Goal: Navigation & Orientation: Go to known website

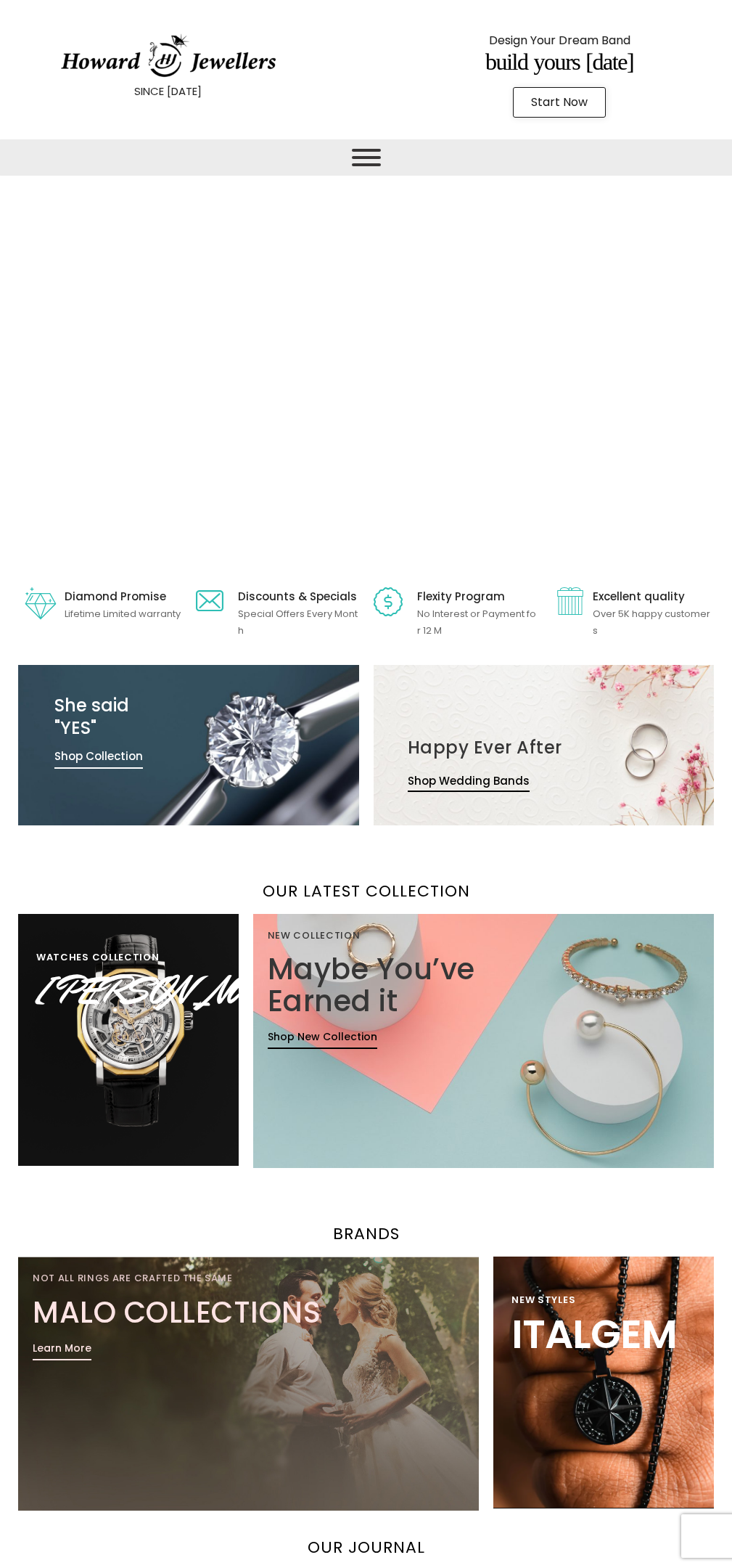
click at [560, 102] on span "Start Now" at bounding box center [559, 102] width 57 height 12
click at [130, 1018] on link "Pierre Laurent" at bounding box center [176, 990] width 280 height 56
